Goal: Information Seeking & Learning: Find specific fact

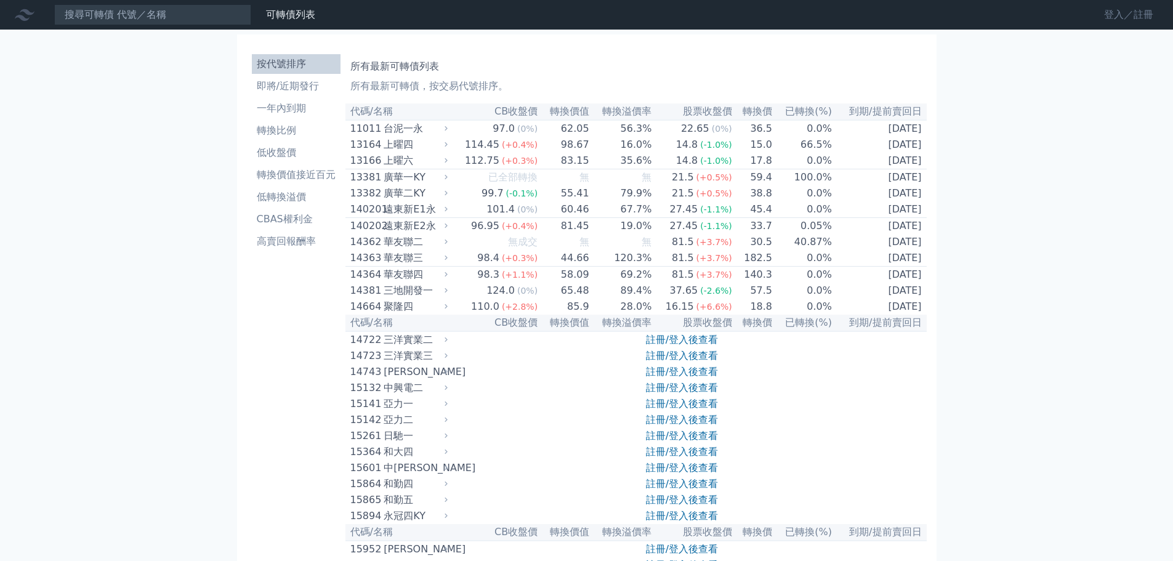
click at [1138, 14] on link "登入／註冊" at bounding box center [1128, 15] width 69 height 20
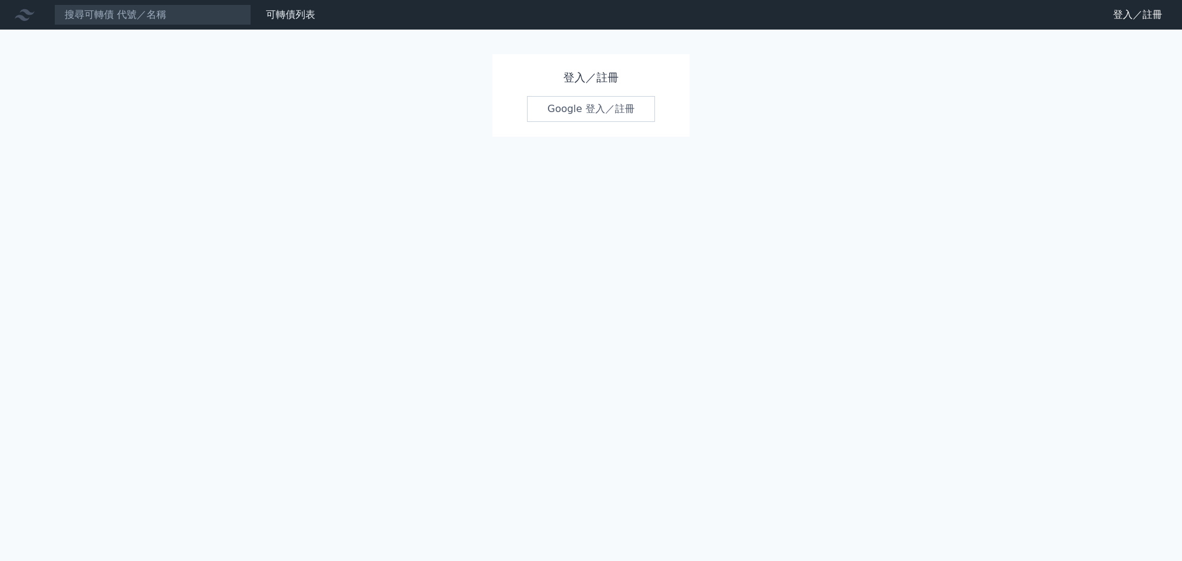
click at [587, 113] on link "Google 登入／註冊" at bounding box center [591, 109] width 128 height 26
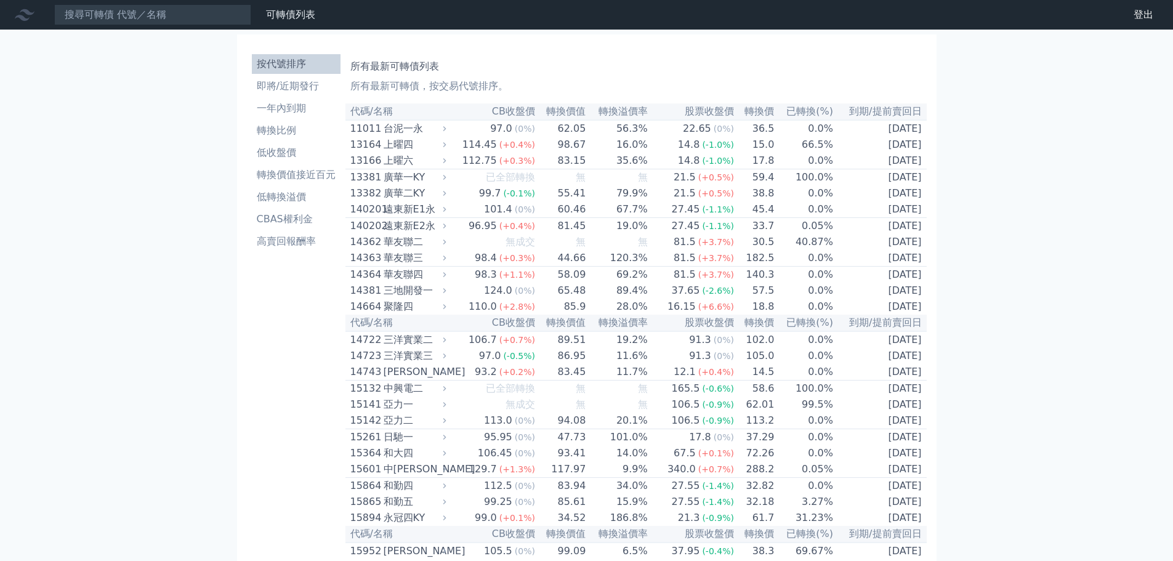
click at [367, 113] on th "代碼/名稱" at bounding box center [397, 111] width 104 height 17
click at [203, 18] on input at bounding box center [152, 14] width 197 height 21
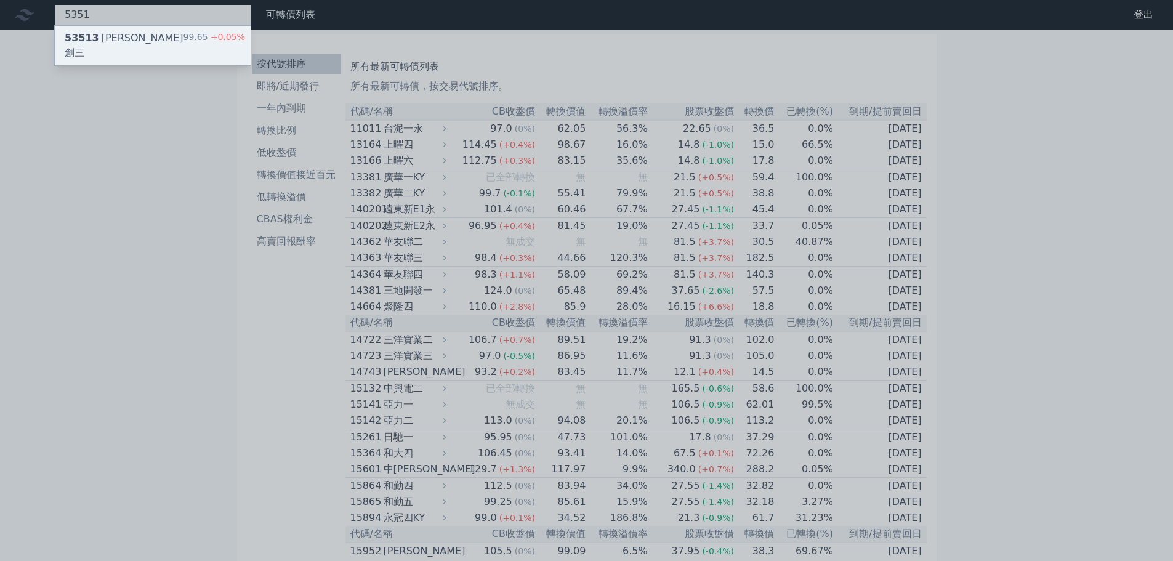
type input "5351"
click at [115, 34] on div "53513 [PERSON_NAME]創三" at bounding box center [124, 46] width 119 height 30
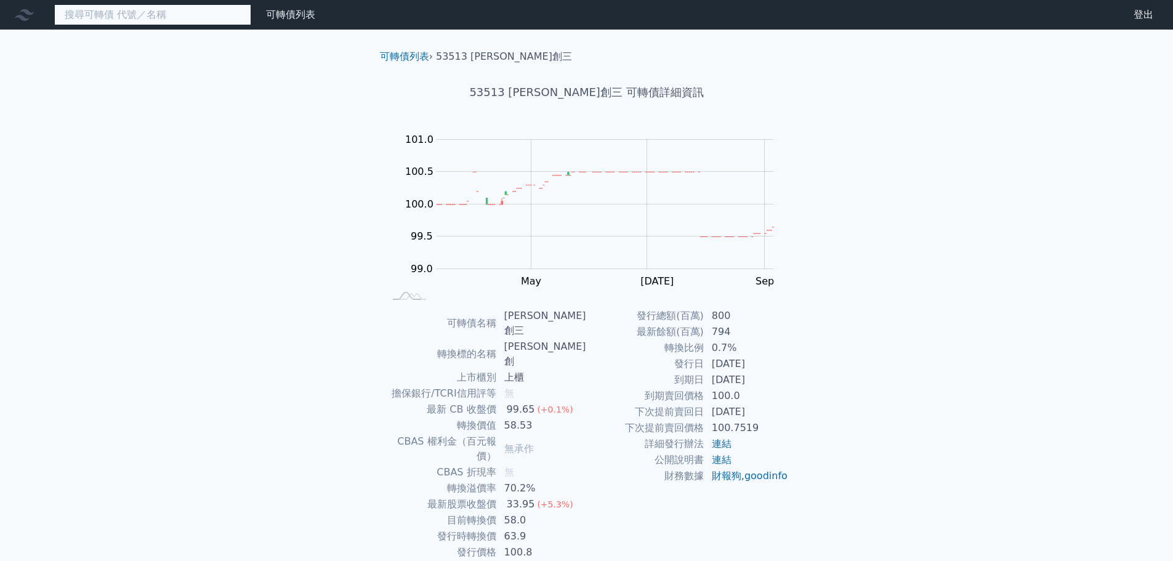
click at [127, 7] on input at bounding box center [152, 14] width 197 height 21
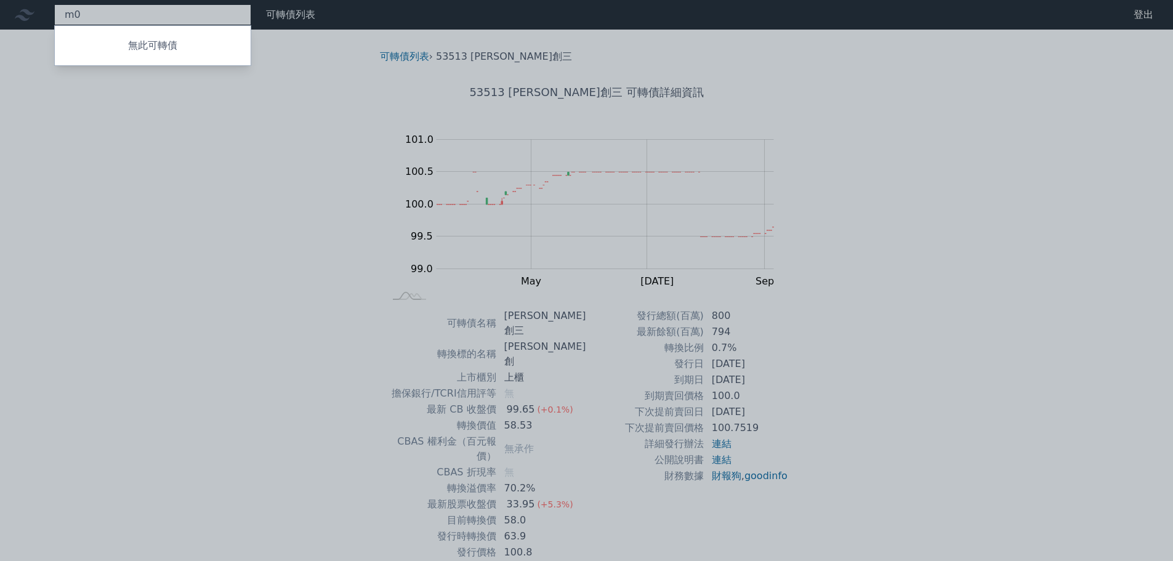
type input "m"
type input "元"
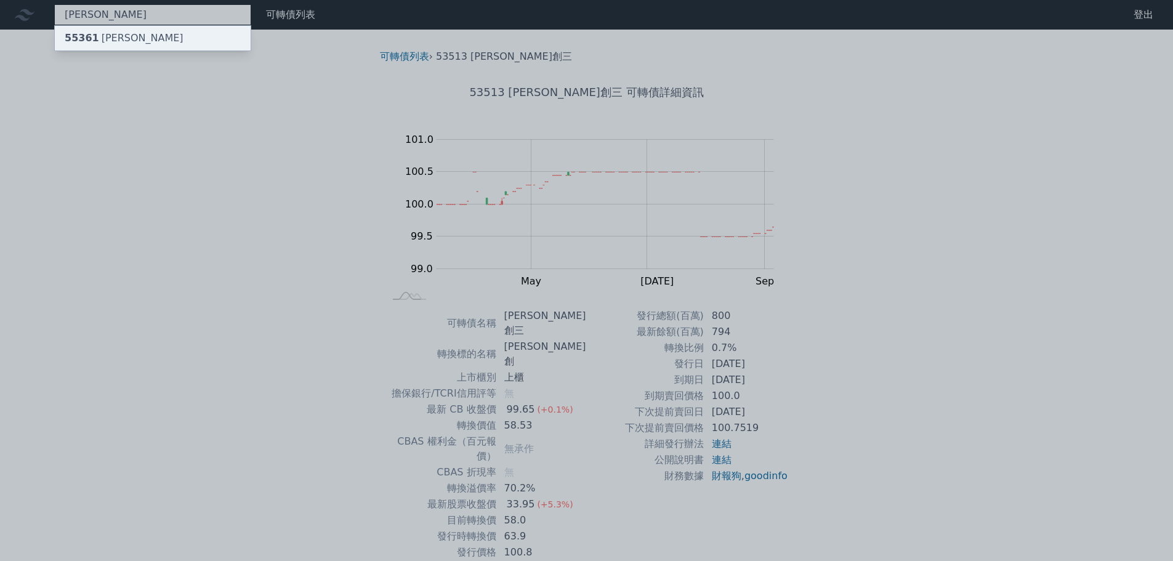
type input "[PERSON_NAME]"
click at [99, 33] on div "55361 [PERSON_NAME]" at bounding box center [124, 38] width 119 height 15
